Goal: Find specific page/section: Find specific page/section

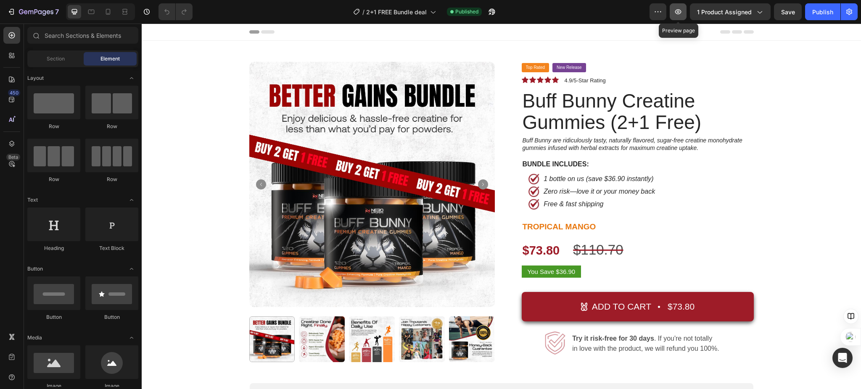
click at [682, 16] on icon "button" at bounding box center [678, 12] width 8 height 8
click at [676, 11] on icon "button" at bounding box center [677, 12] width 8 height 8
